Goal: Find specific page/section: Find specific page/section

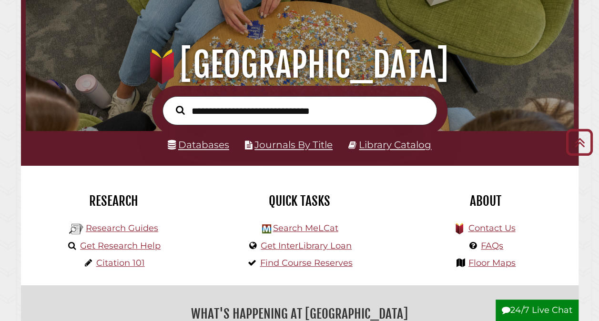
scroll to position [67, 0]
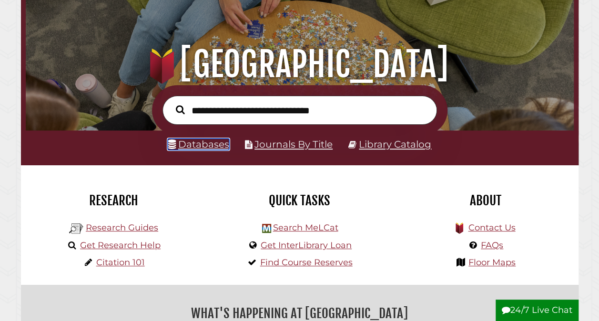
click at [192, 150] on link "Databases" at bounding box center [198, 144] width 61 height 11
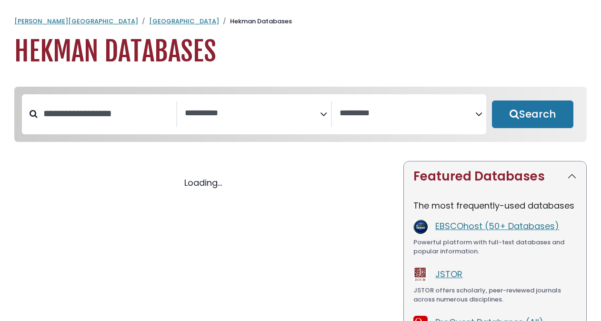
select select "Database Subject Filter"
select select "Database Vendors Filter"
select select "Database Subject Filter"
select select "Database Vendors Filter"
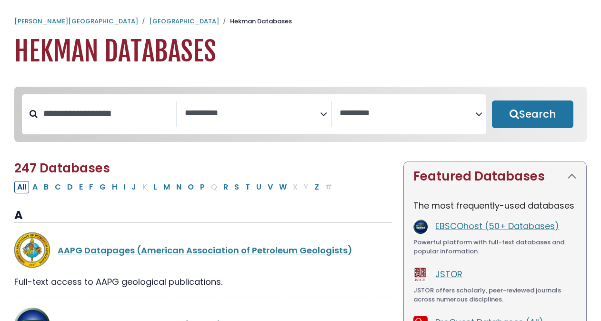
scroll to position [8, 0]
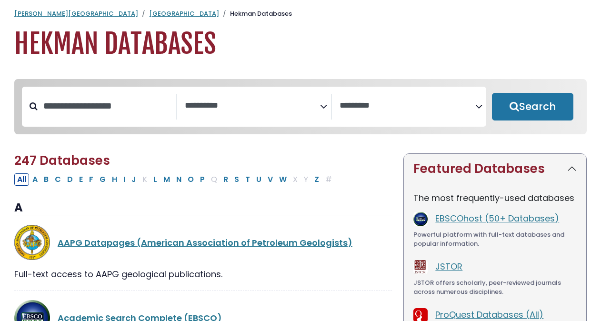
click at [220, 108] on textarea "Search" at bounding box center [253, 106] width 136 height 10
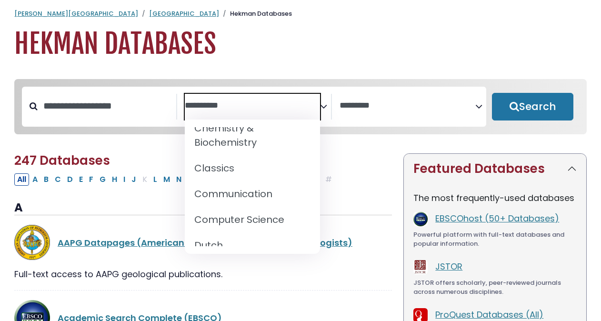
scroll to position [194, 0]
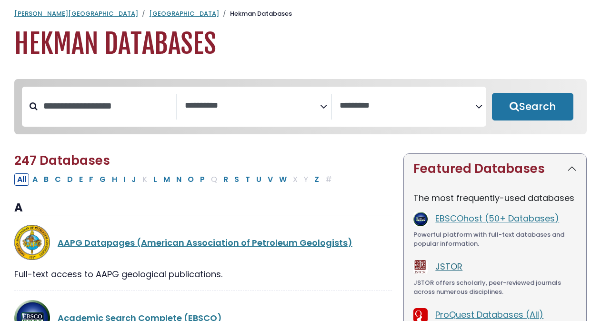
click at [451, 268] on link "JSTOR" at bounding box center [449, 267] width 27 height 12
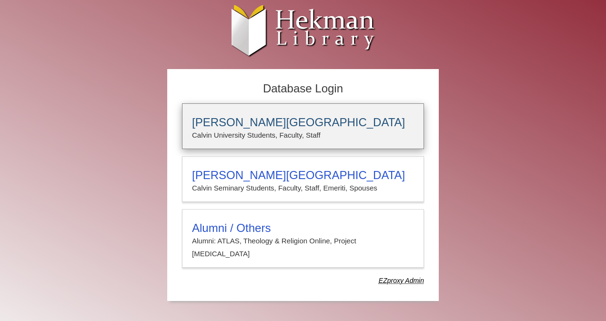
type input "*****"
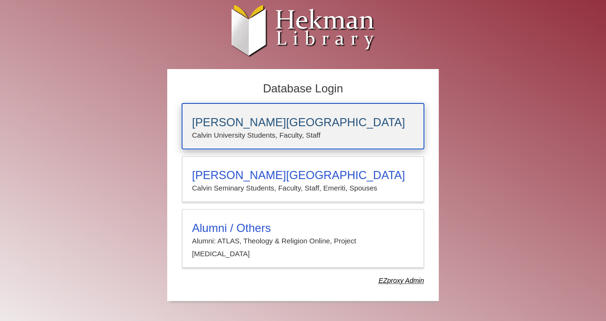
click at [363, 132] on p "Calvin University Students, Faculty, Staff" at bounding box center [303, 135] width 222 height 12
